Goal: Check status: Check status

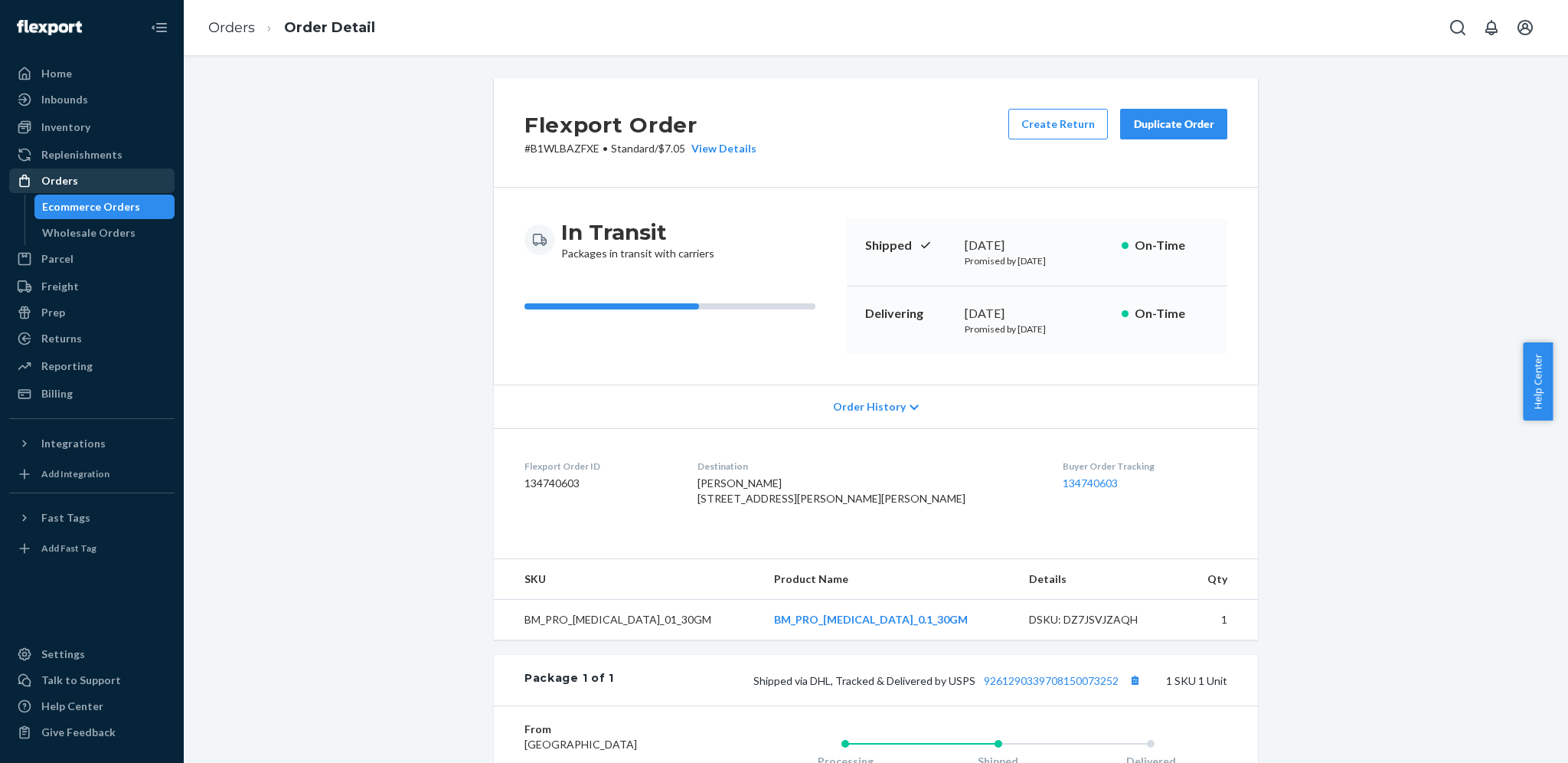
click at [83, 173] on div "Orders" at bounding box center [91, 180] width 162 height 22
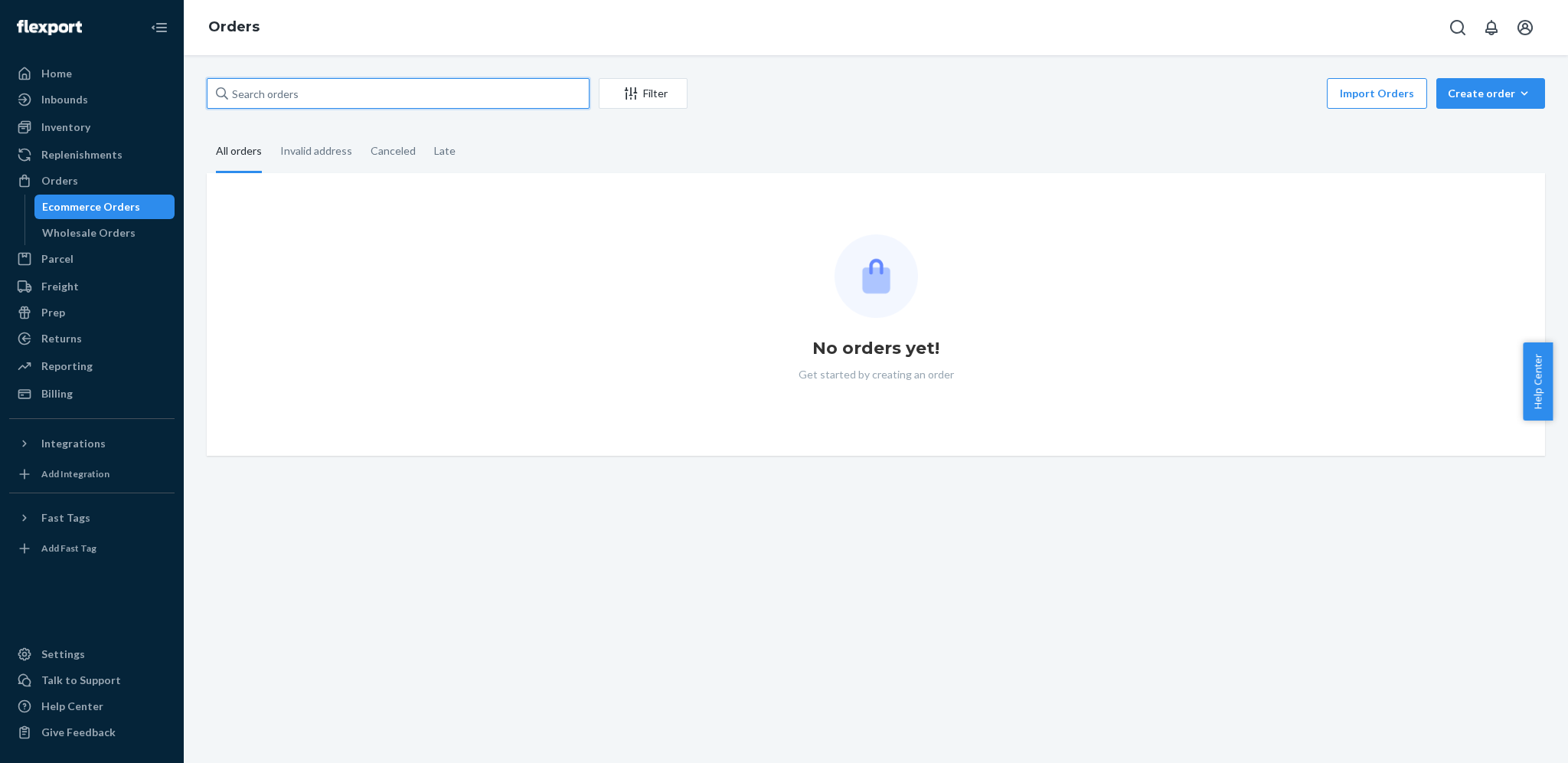
click at [361, 89] on input "text" at bounding box center [397, 93] width 382 height 31
paste input "[PERSON_NAME]"
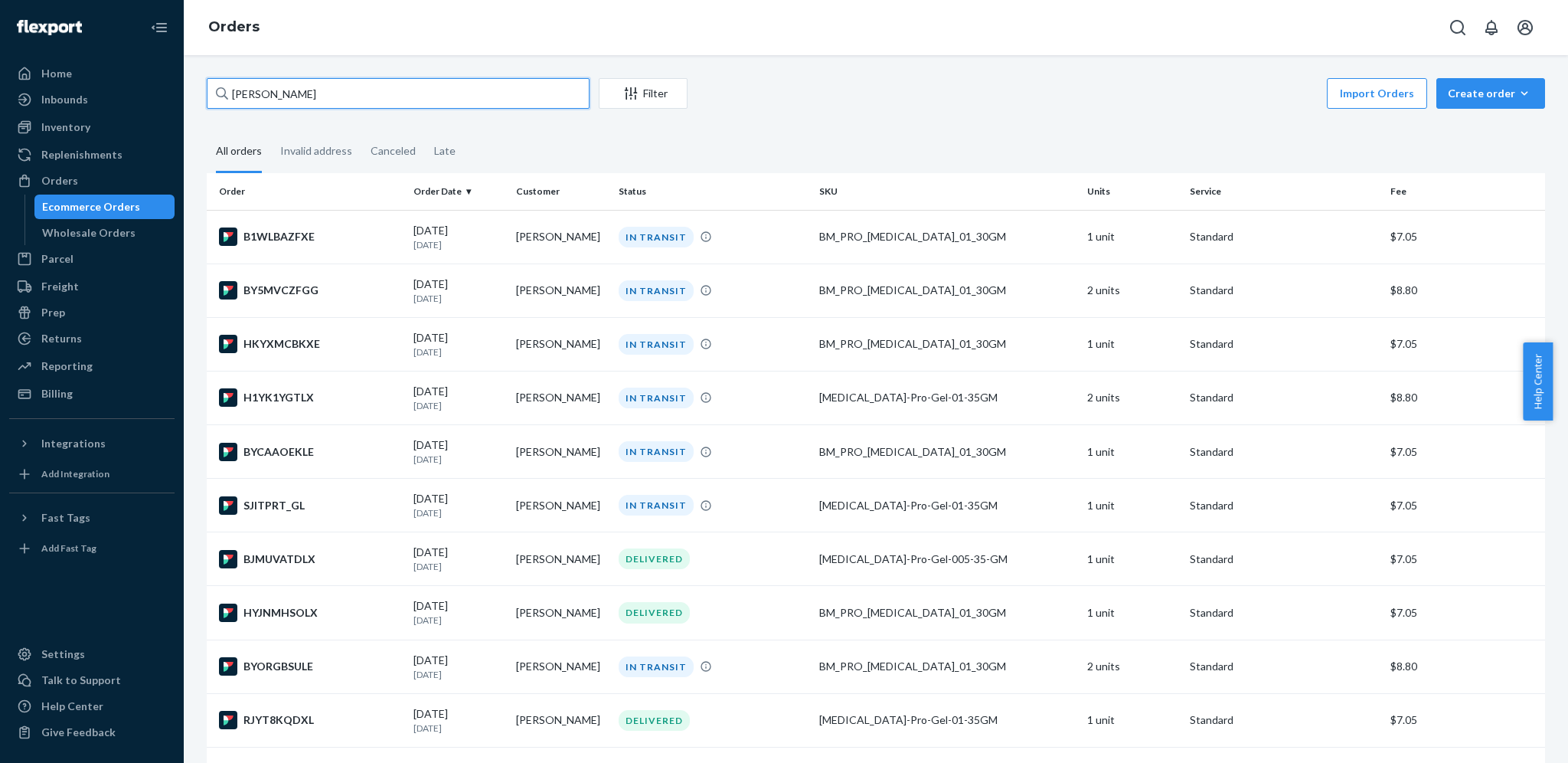
click at [497, 88] on input "[PERSON_NAME]" at bounding box center [397, 93] width 382 height 31
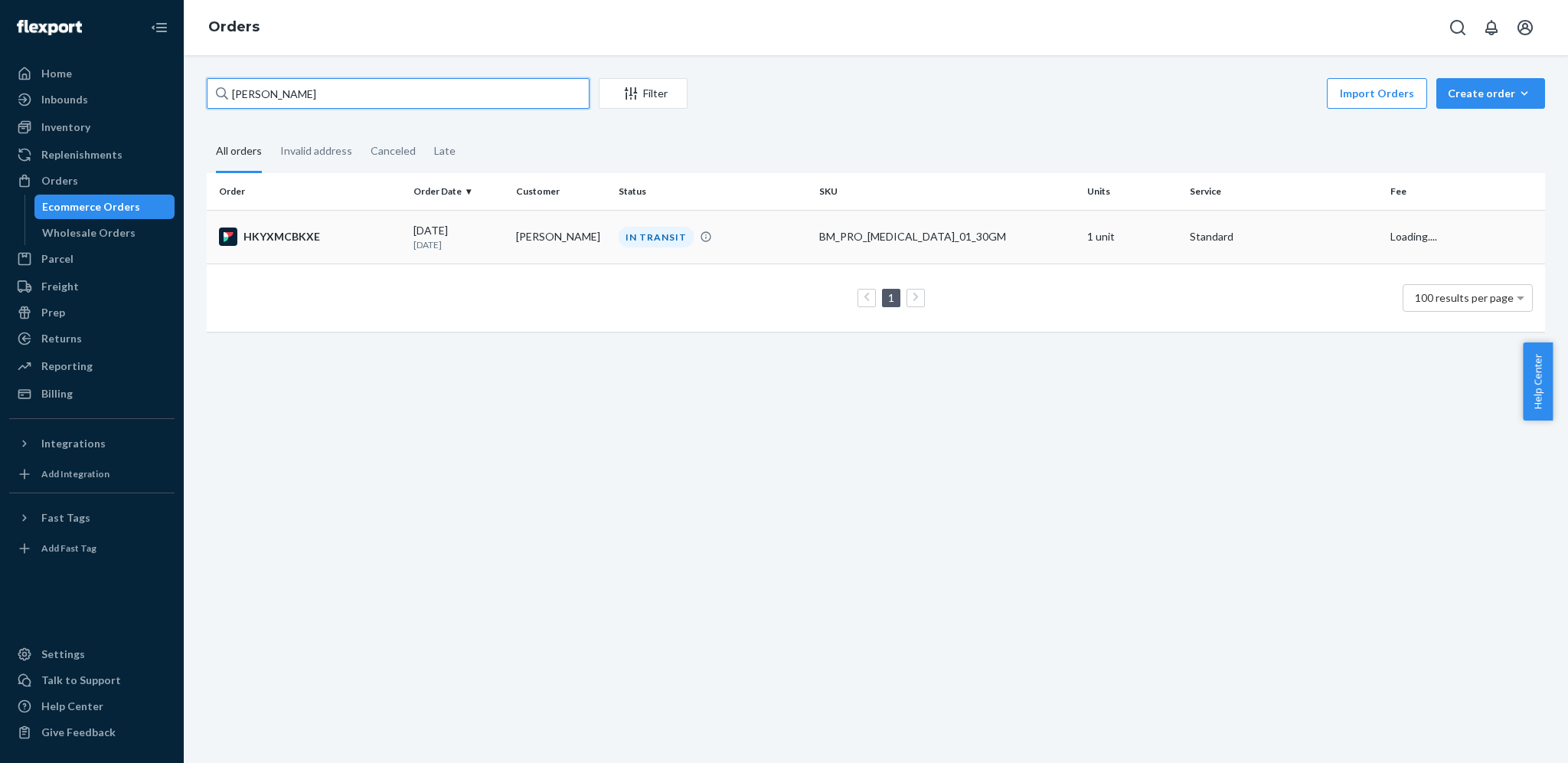
type input "[PERSON_NAME]"
click at [522, 243] on td "[PERSON_NAME]" at bounding box center [560, 236] width 103 height 54
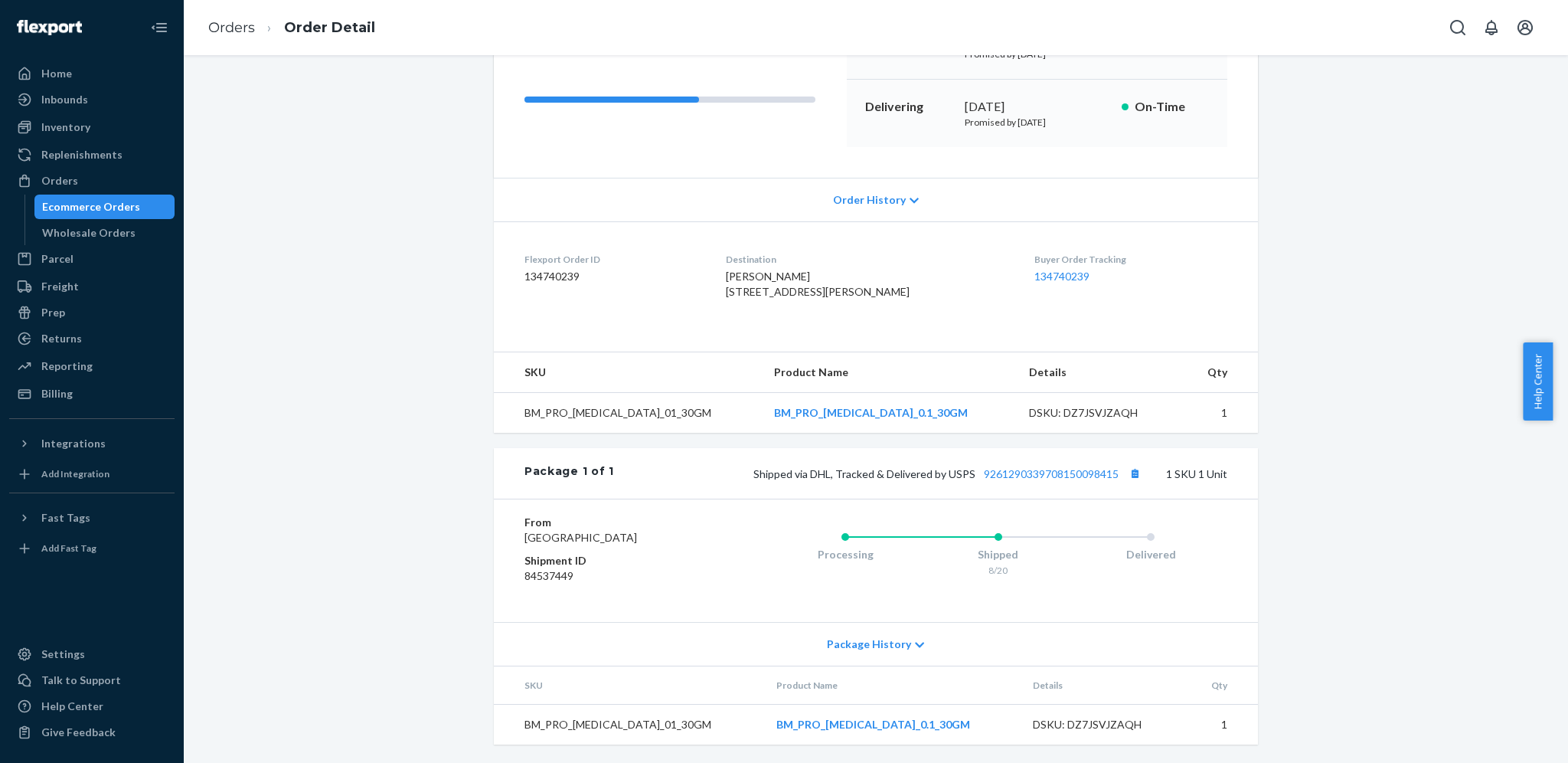
scroll to position [252, 0]
drag, startPoint x: 943, startPoint y: 460, endPoint x: 1114, endPoint y: 477, distance: 171.8
click at [1114, 477] on div "Package 1 of 1 Shipped via DHL, Tracked & Delivered by USPS 9261290339708150098…" at bounding box center [875, 474] width 764 height 51
copy span "USPS 9261290339708150098415"
click at [124, 189] on div "Orders" at bounding box center [91, 180] width 162 height 22
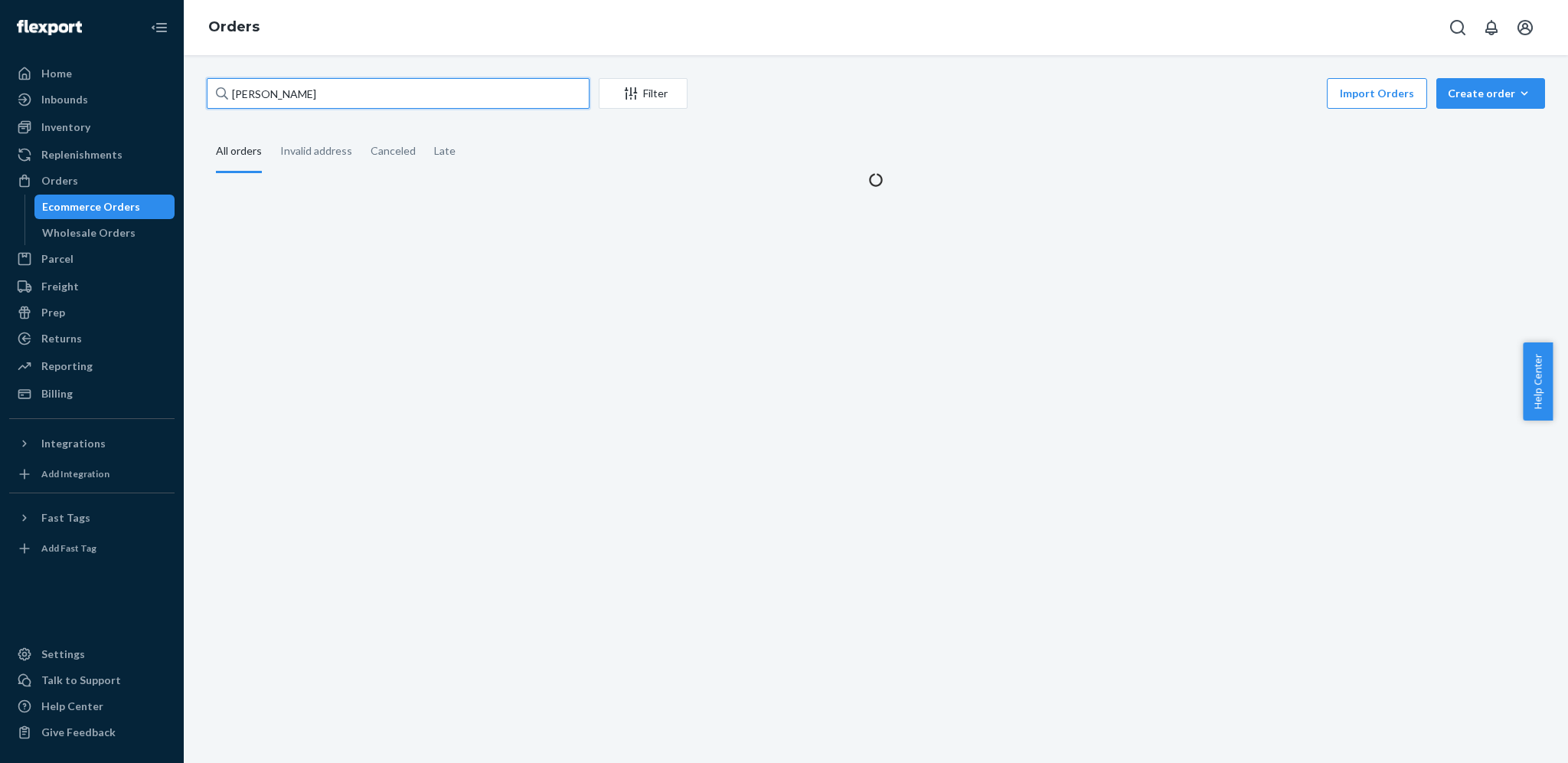
click at [467, 101] on input "[PERSON_NAME]" at bounding box center [397, 93] width 382 height 31
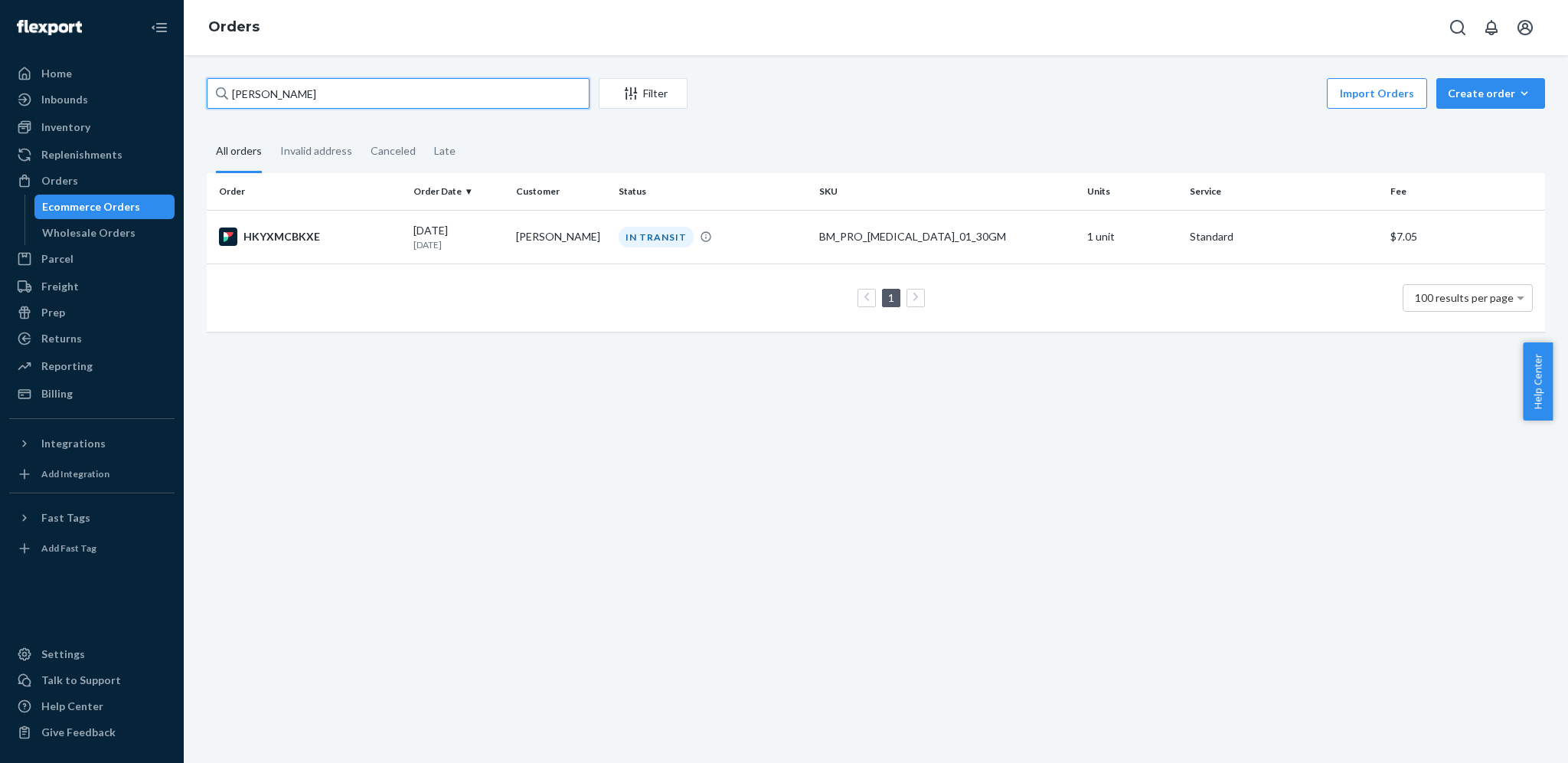
click at [467, 101] on input "[PERSON_NAME]" at bounding box center [397, 93] width 382 height 31
paste input "[PERSON_NAME]"
type input "[PERSON_NAME]"
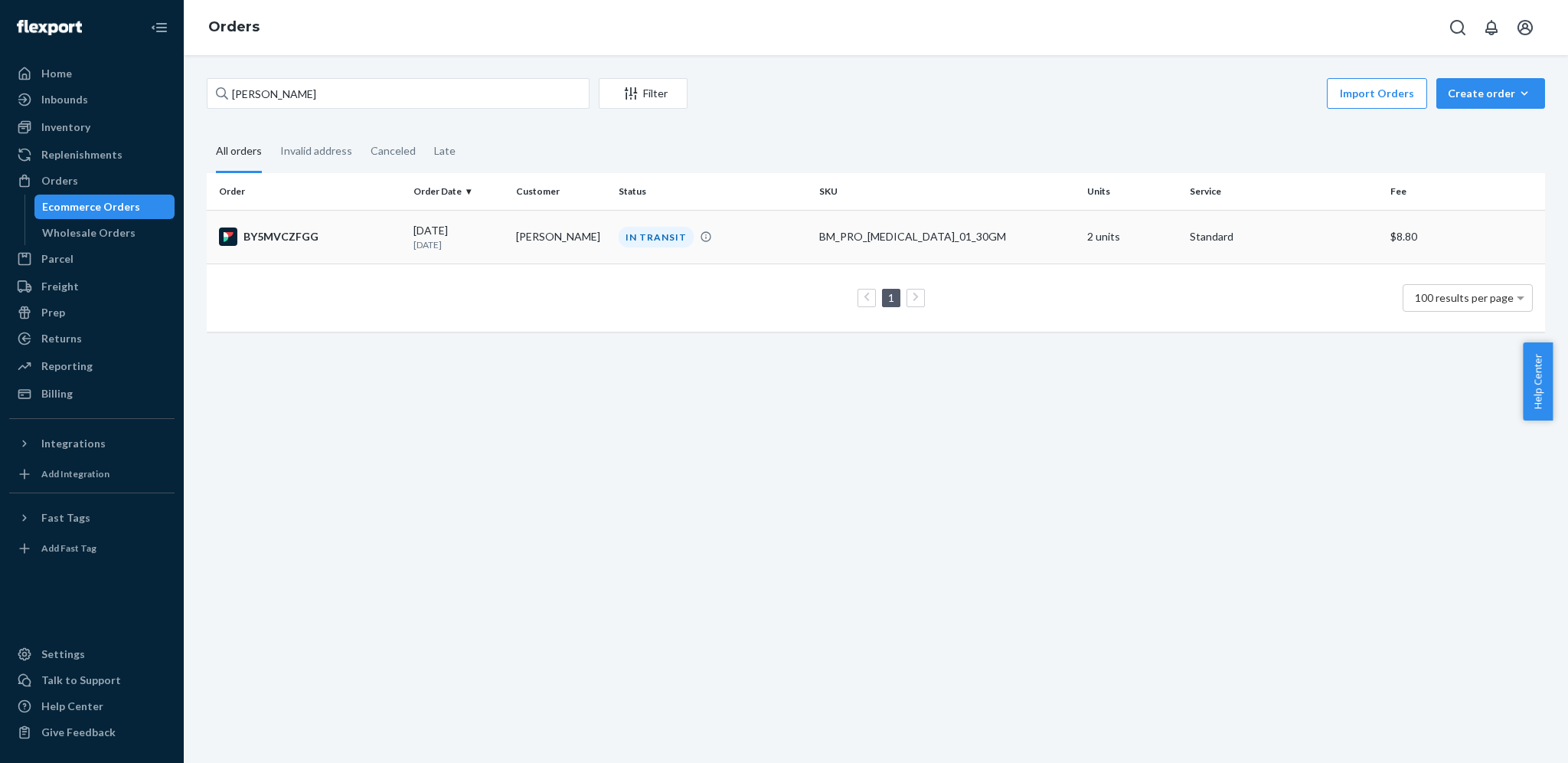
click at [419, 226] on div "[DATE] [DATE]" at bounding box center [459, 237] width 90 height 28
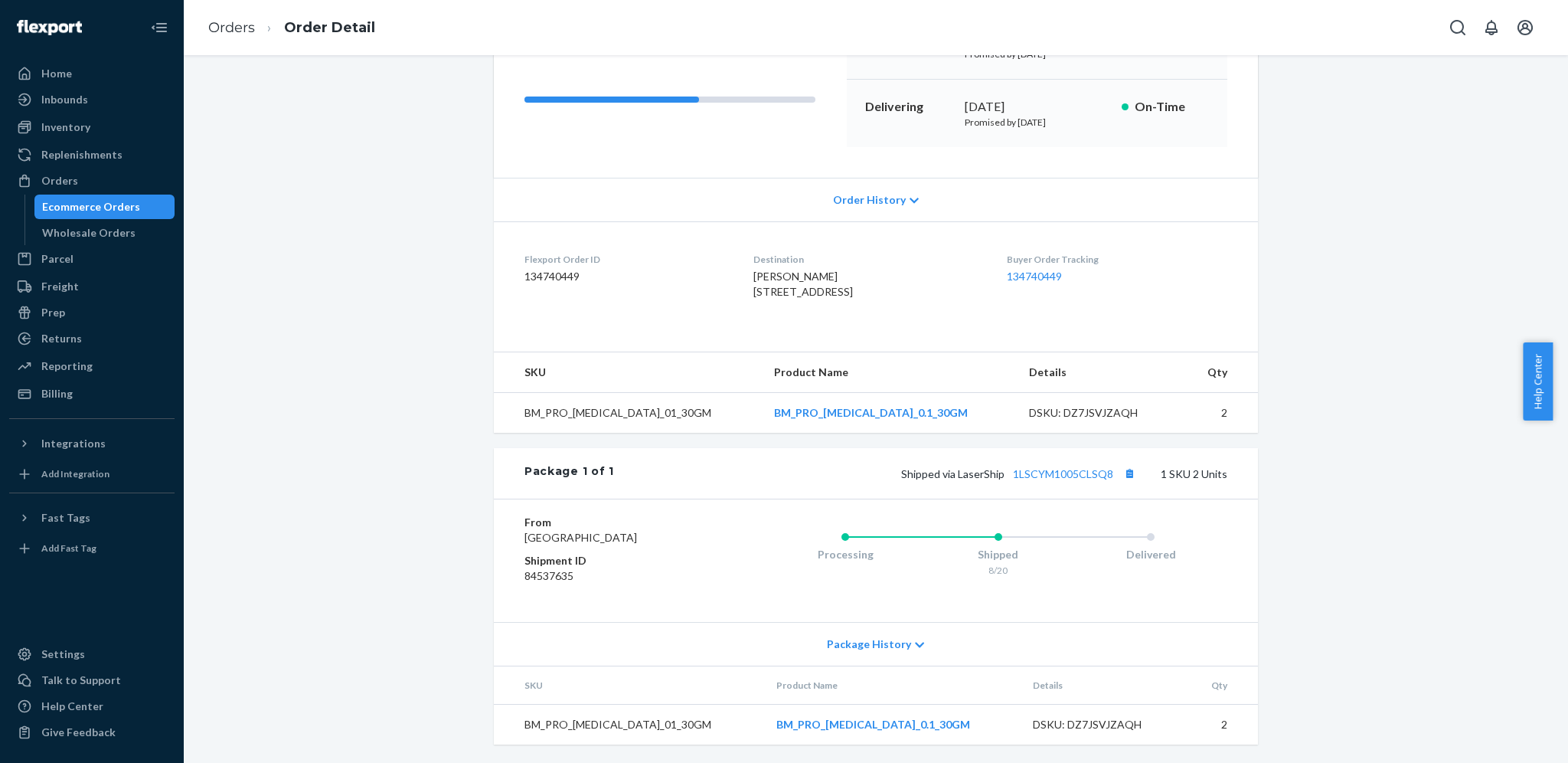
scroll to position [252, 0]
click at [1093, 467] on link "1LSCYM1005CLSQ8" at bounding box center [1062, 474] width 100 height 13
drag, startPoint x: 957, startPoint y: 458, endPoint x: 1003, endPoint y: 458, distance: 46.0
click at [1003, 467] on span "Shipped via LaserShip 1LSCYM1005CLSQ8" at bounding box center [1020, 474] width 238 height 13
click at [953, 467] on span "Shipped via LaserShip 1LSCYM1005CLSQ8" at bounding box center [1020, 474] width 238 height 13
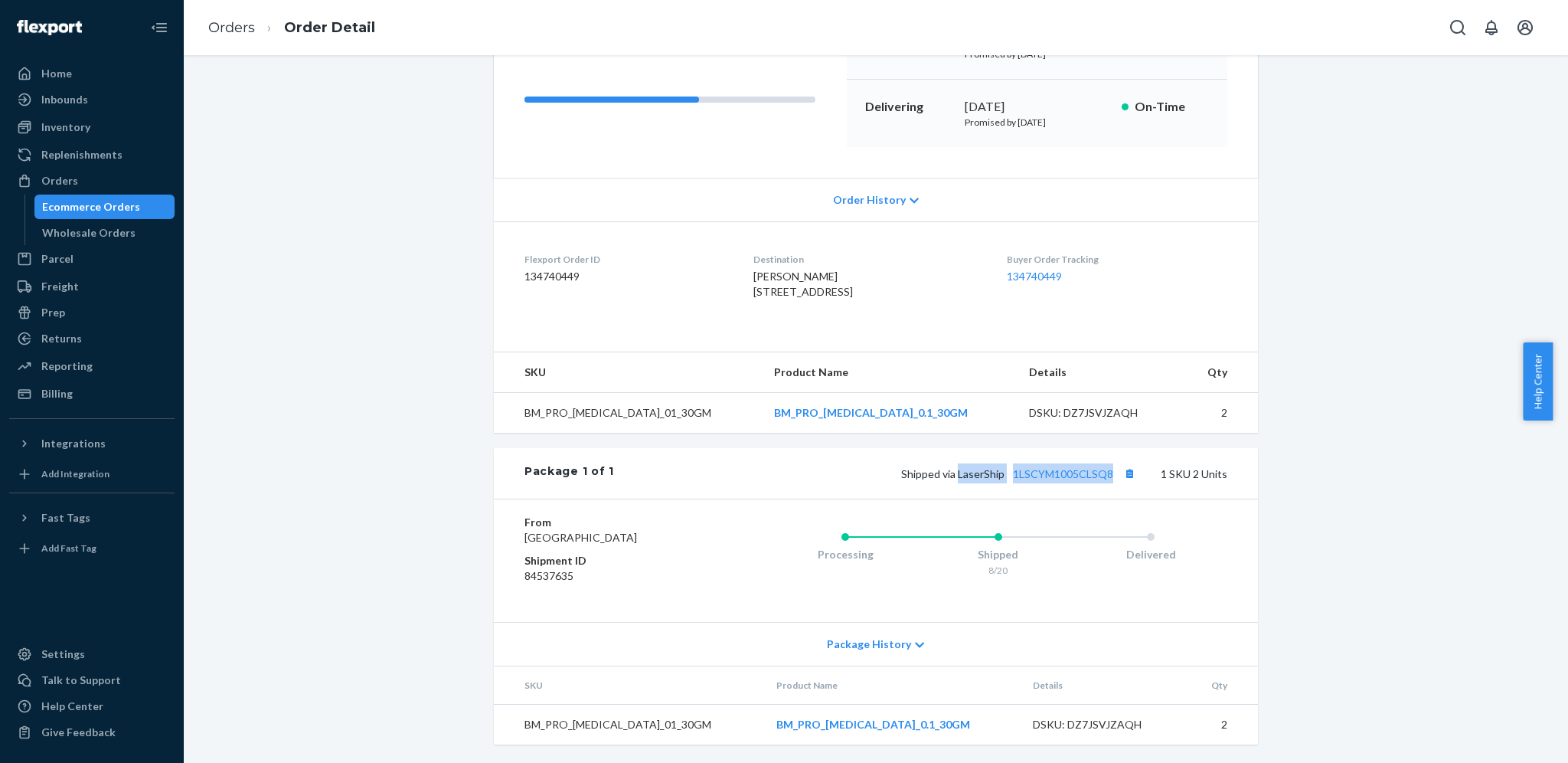
drag, startPoint x: 953, startPoint y: 463, endPoint x: 1111, endPoint y: 458, distance: 158.1
click at [1111, 467] on span "Shipped via LaserShip 1LSCYM1005CLSQ8" at bounding box center [1020, 474] width 238 height 13
copy span "LaserShip 1LSCYM1005CLSQ8"
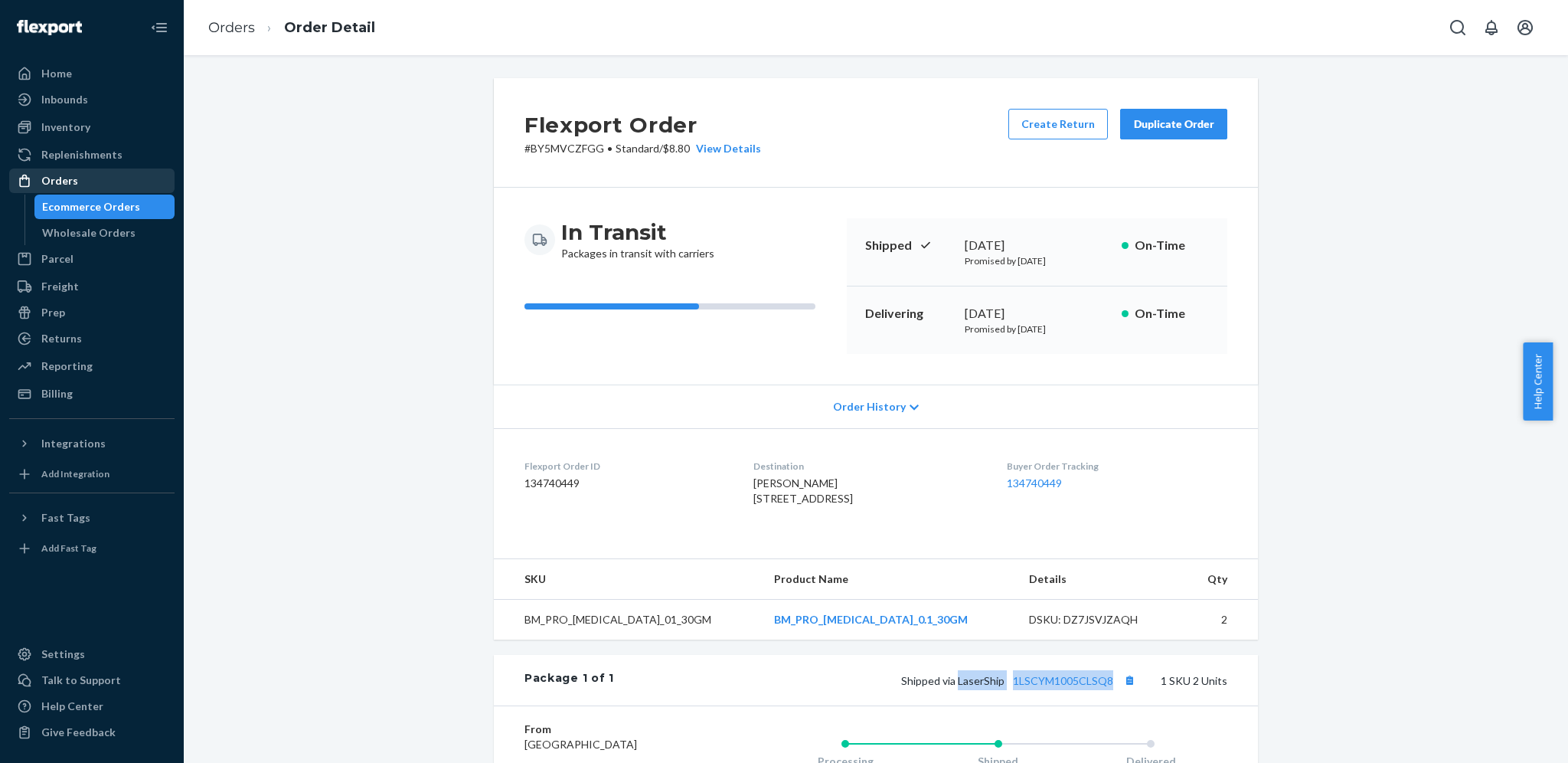
click at [112, 187] on div "Orders" at bounding box center [91, 180] width 162 height 22
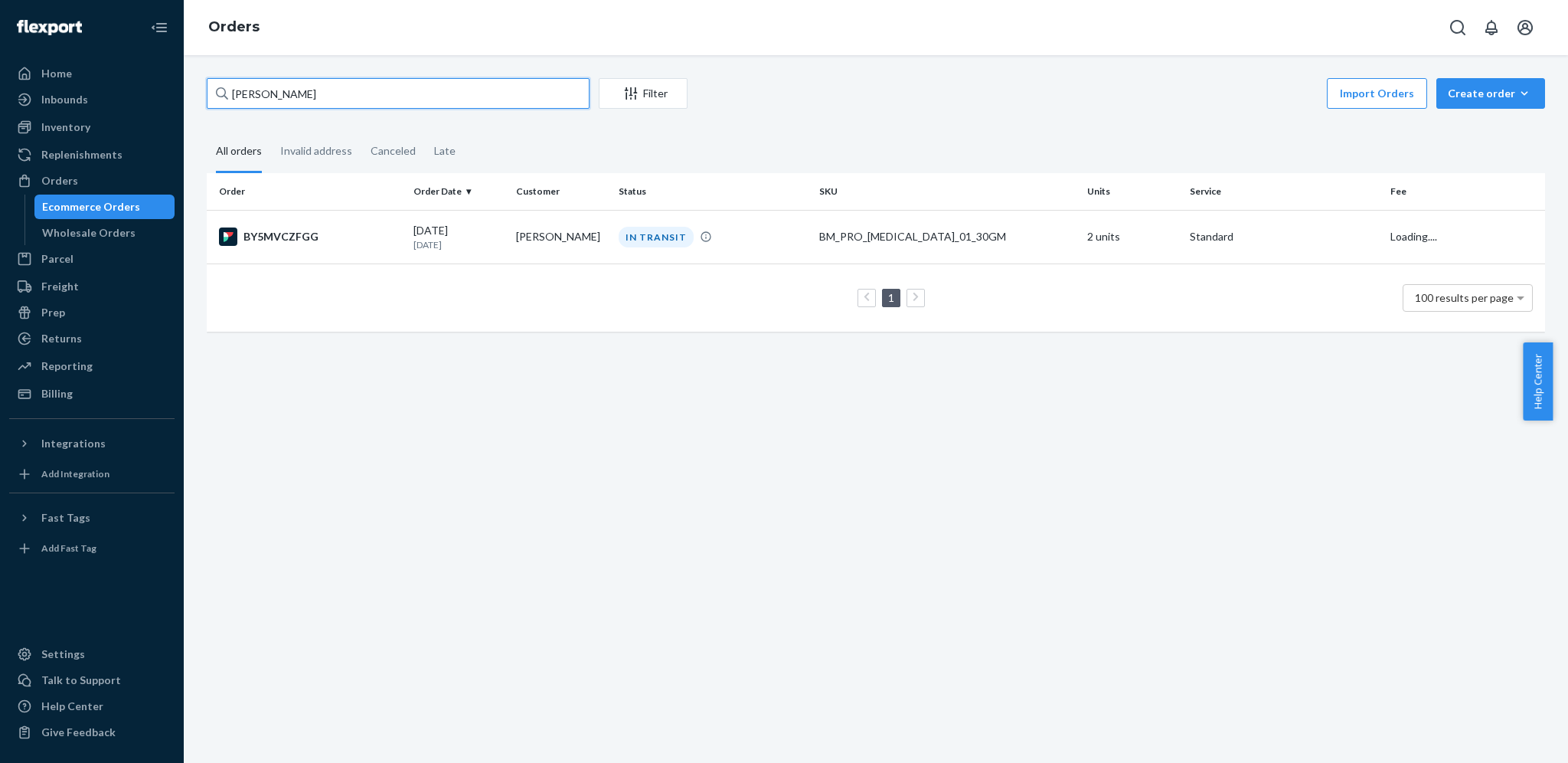
click at [386, 92] on input "[PERSON_NAME]" at bounding box center [397, 93] width 382 height 31
paste input "[PERSON_NAME]"
type input "[PERSON_NAME]"
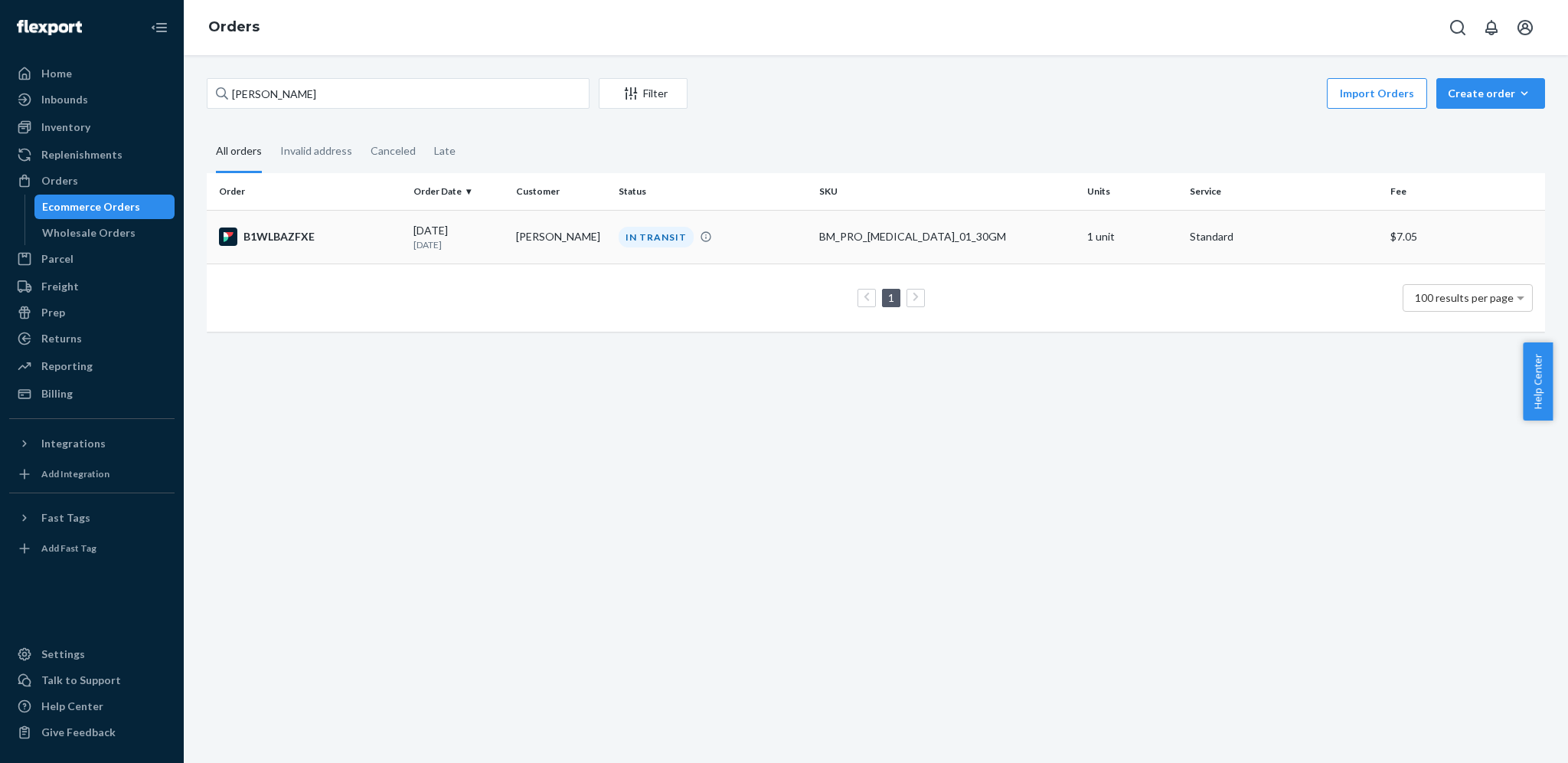
click at [447, 219] on td "[DATE] [DATE]" at bounding box center [458, 236] width 103 height 54
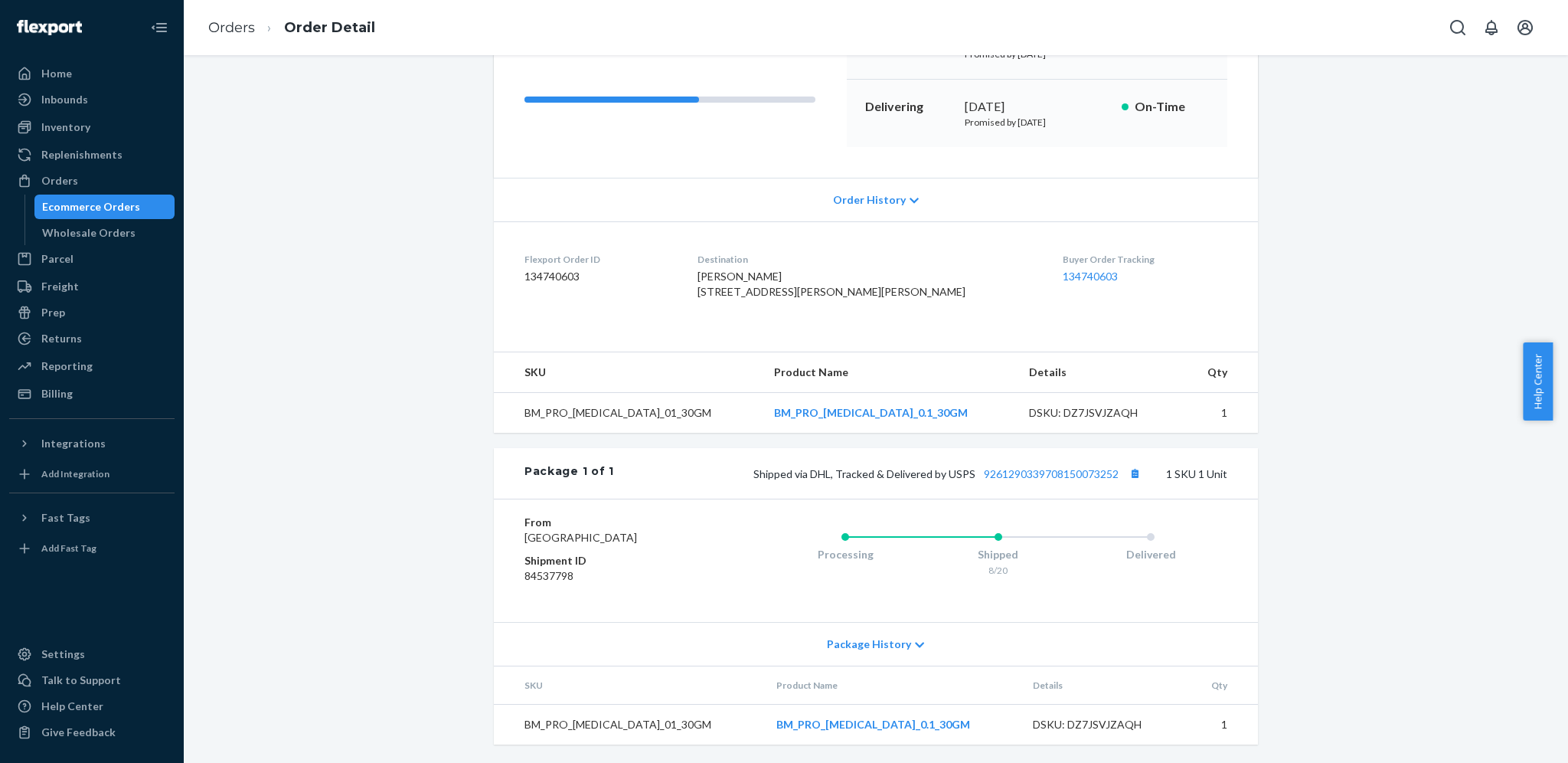
scroll to position [252, 0]
drag, startPoint x: 943, startPoint y: 460, endPoint x: 1128, endPoint y: 459, distance: 185.0
click at [1128, 467] on span "Shipped via DHL, Tracked & Delivered by USPS 9261290339708150073252" at bounding box center [948, 474] width 391 height 13
copy span "USPS 9261290339708150073252"
